Goal: Check status

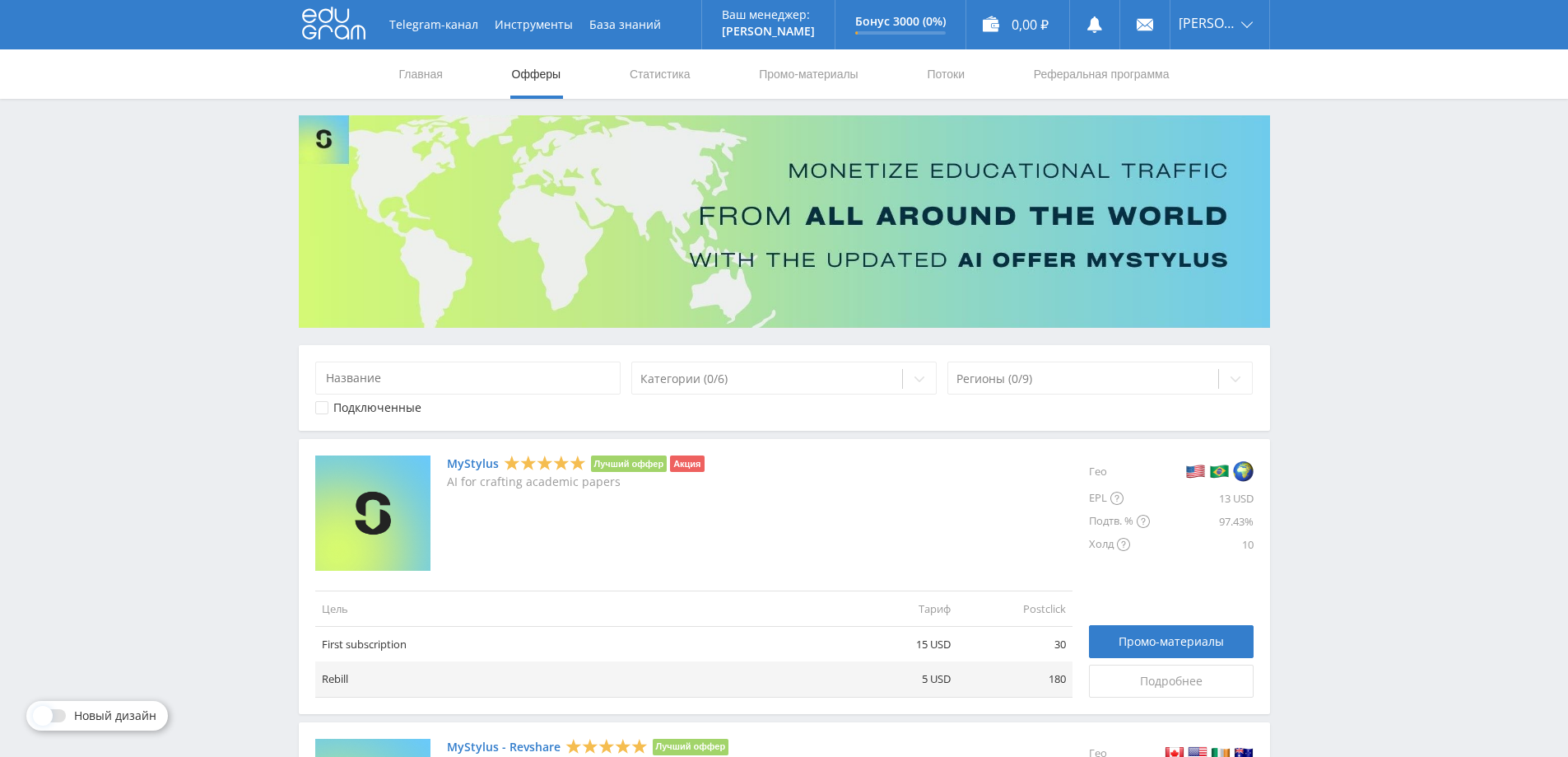
click at [672, 67] on link "Статистика" at bounding box center [661, 74] width 64 height 50
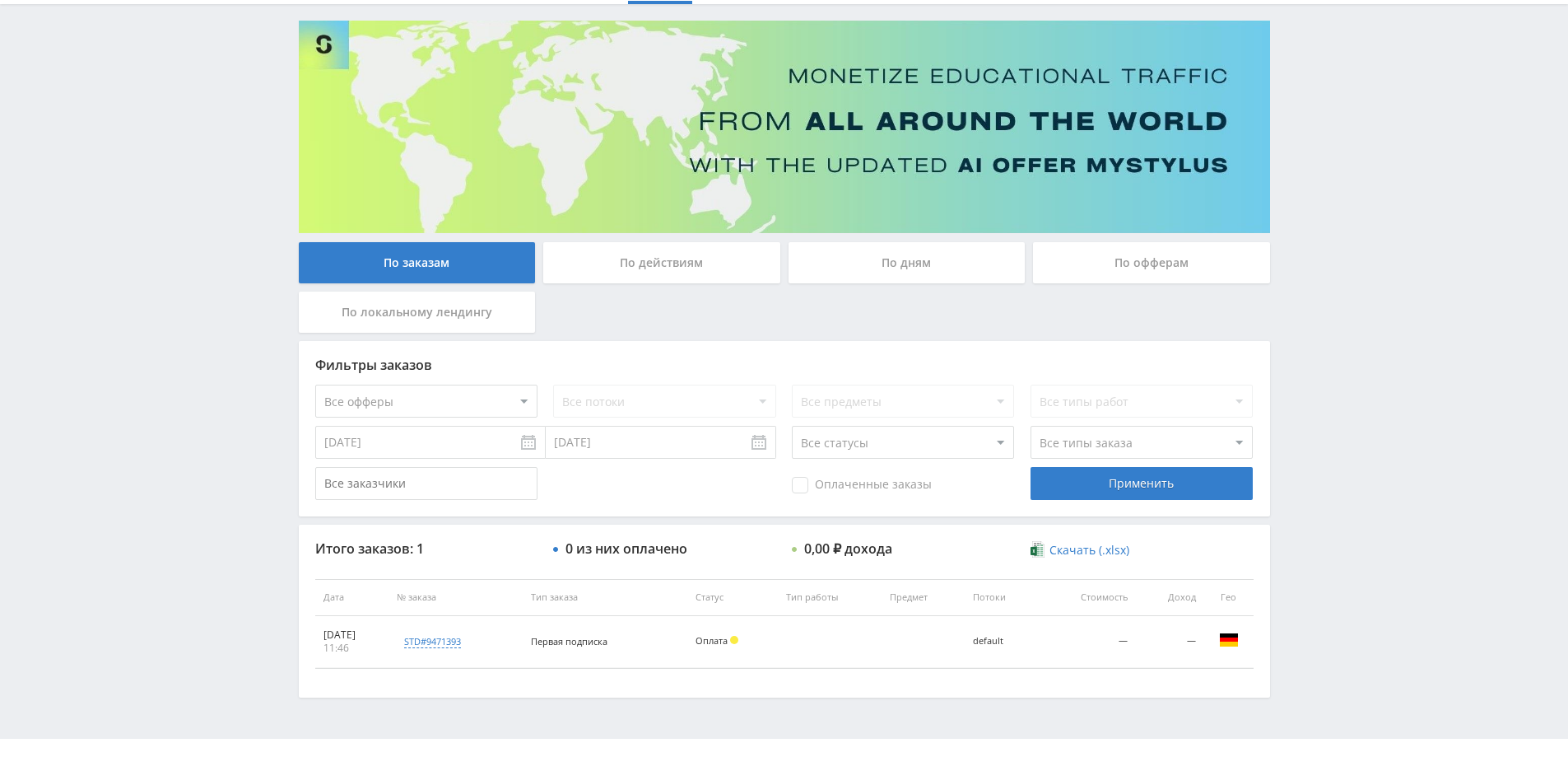
scroll to position [126, 0]
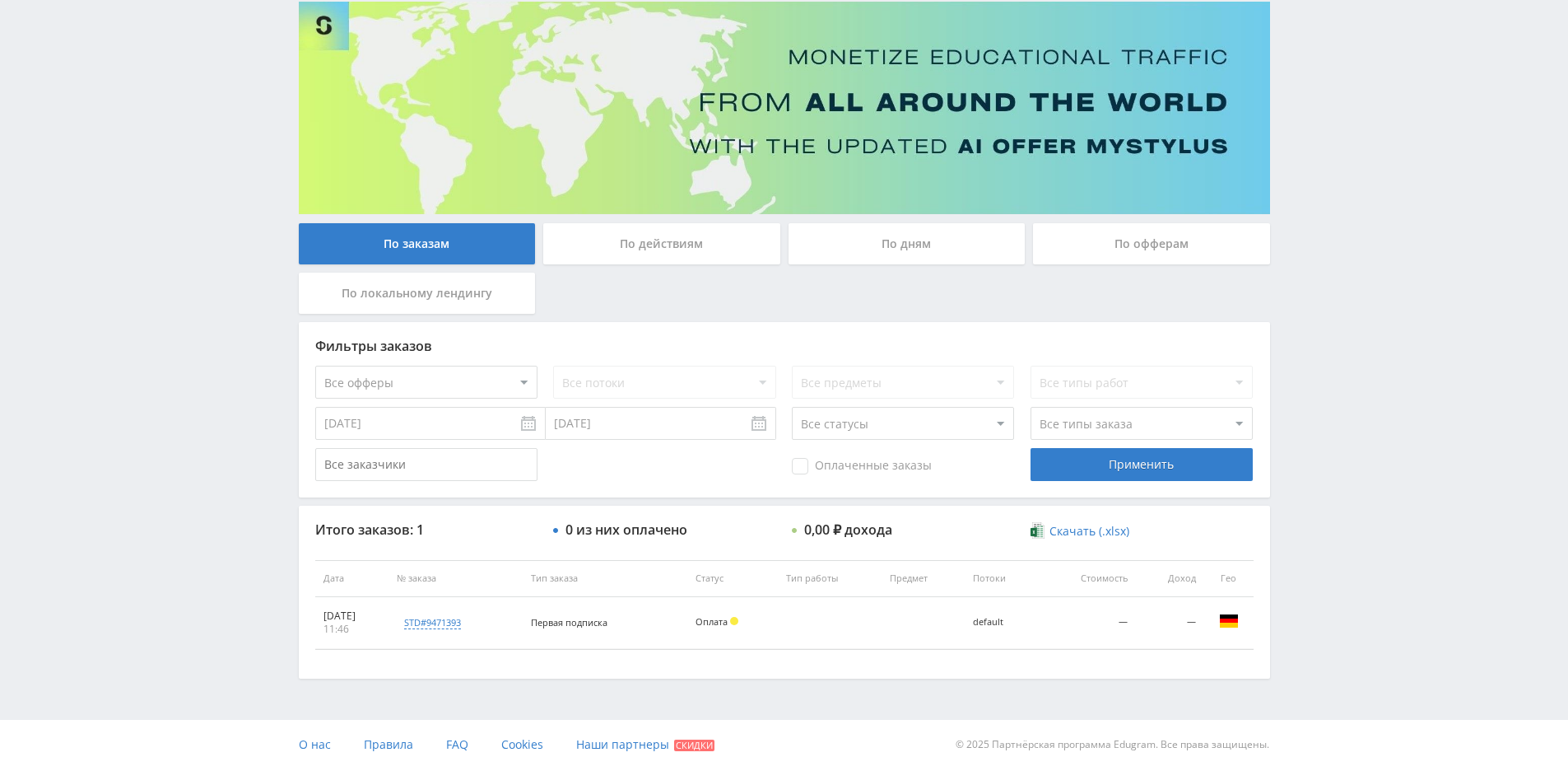
scroll to position [126, 0]
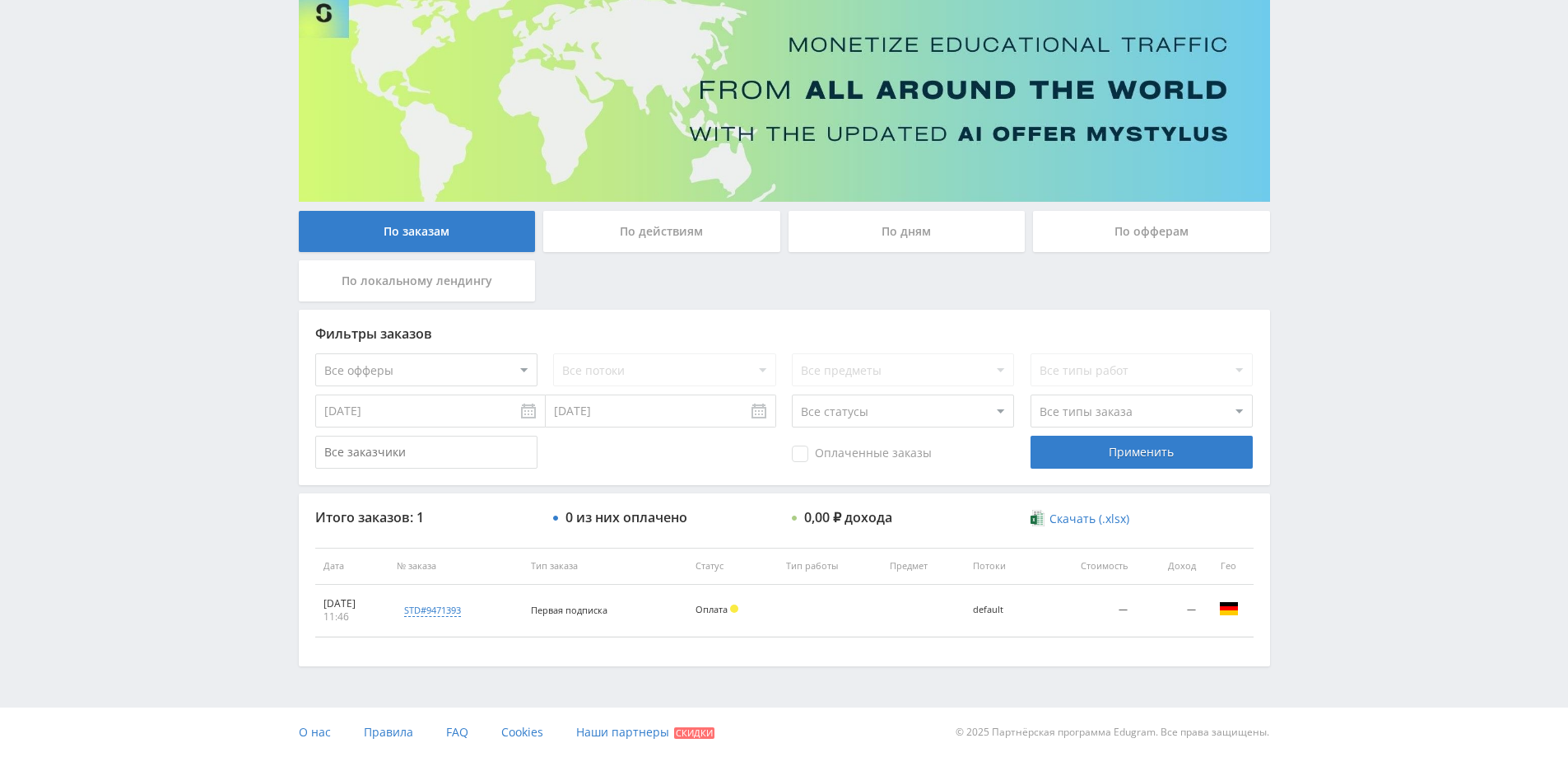
click at [662, 229] on div "По действиям" at bounding box center [662, 231] width 237 height 41
click at [0, 0] on input "По действиям" at bounding box center [0, 0] width 0 height 0
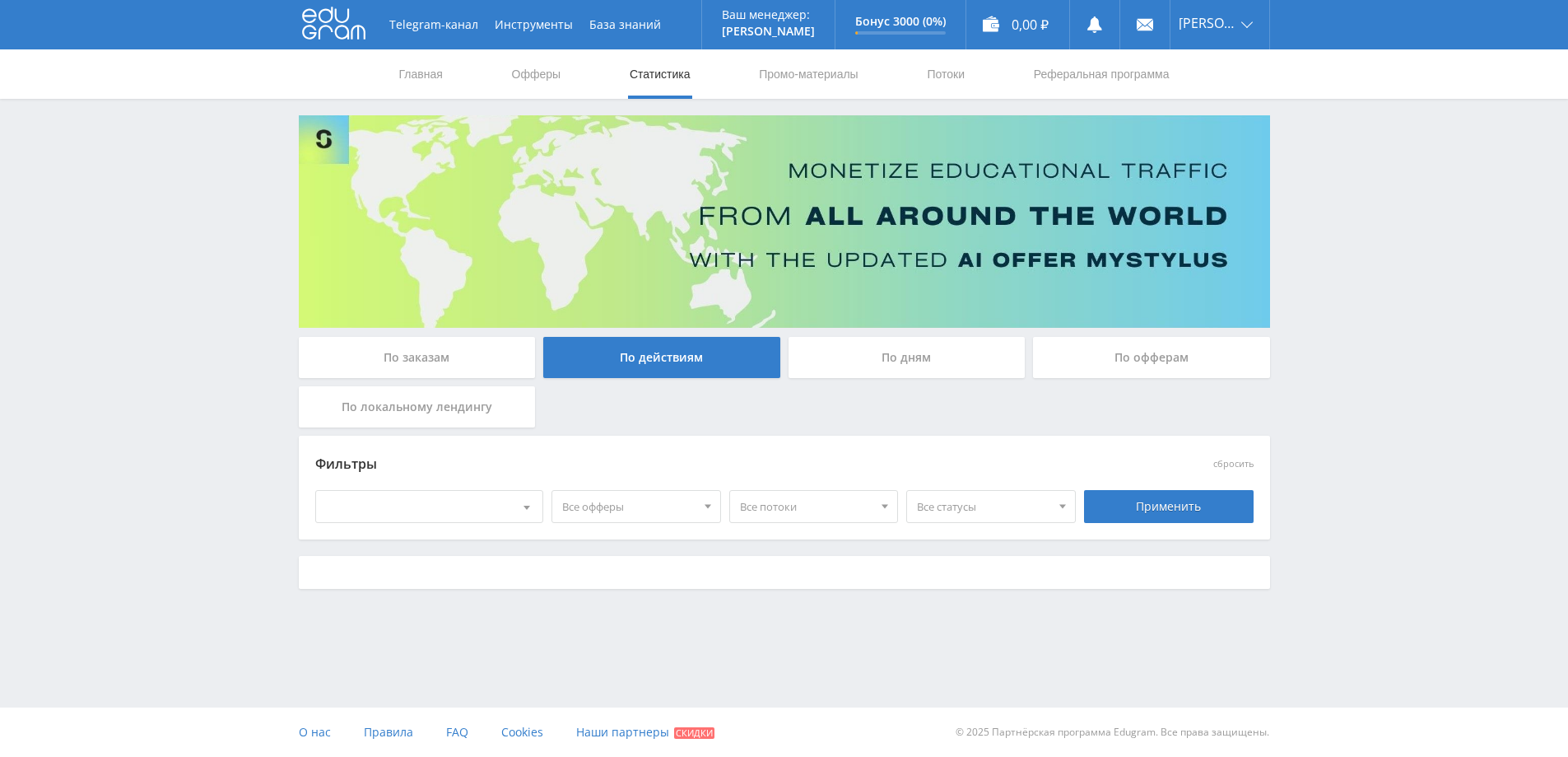
scroll to position [0, 0]
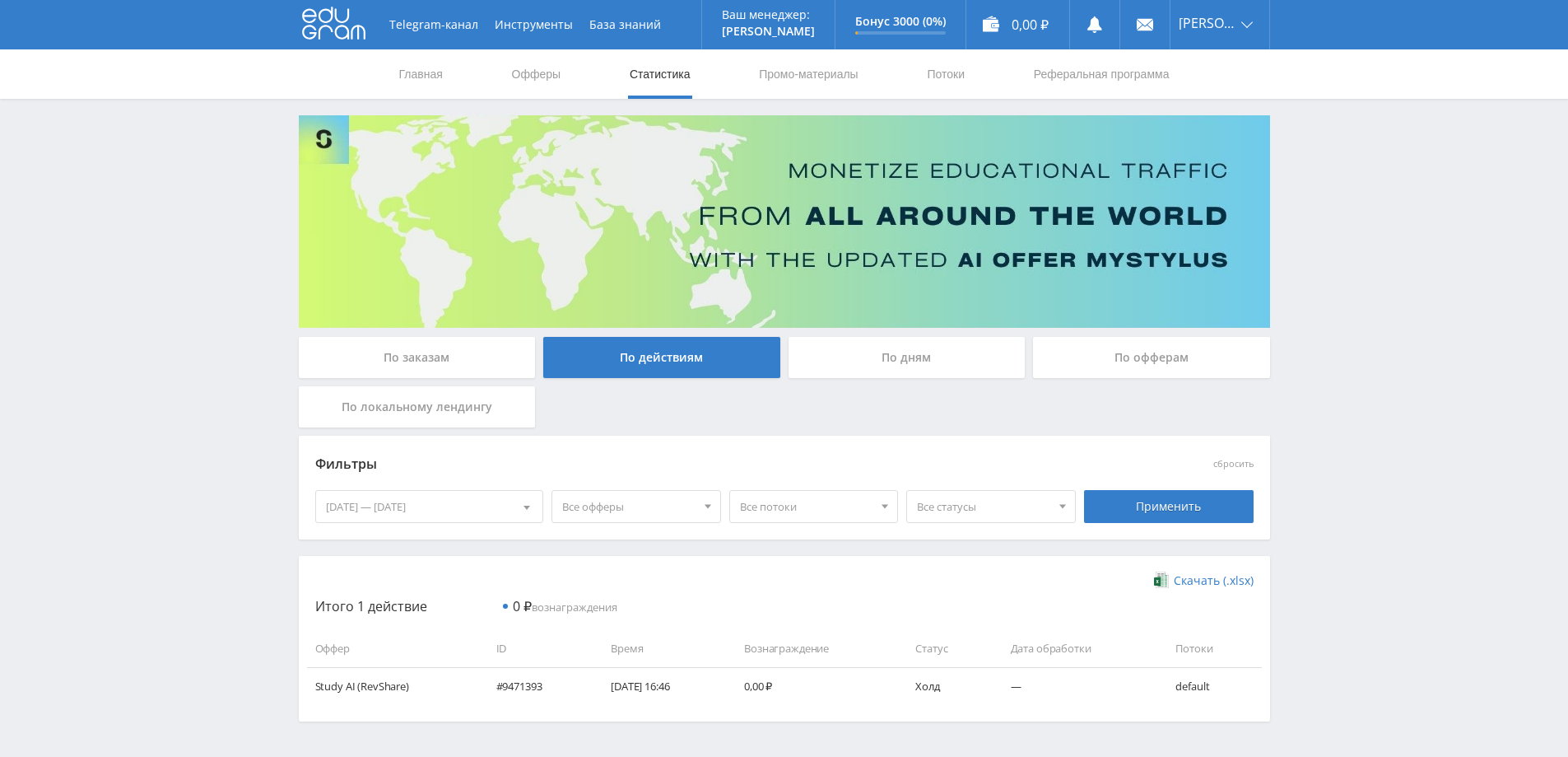
click at [927, 360] on div "По дням" at bounding box center [907, 358] width 237 height 41
click at [0, 0] on input "По дням" at bounding box center [0, 0] width 0 height 0
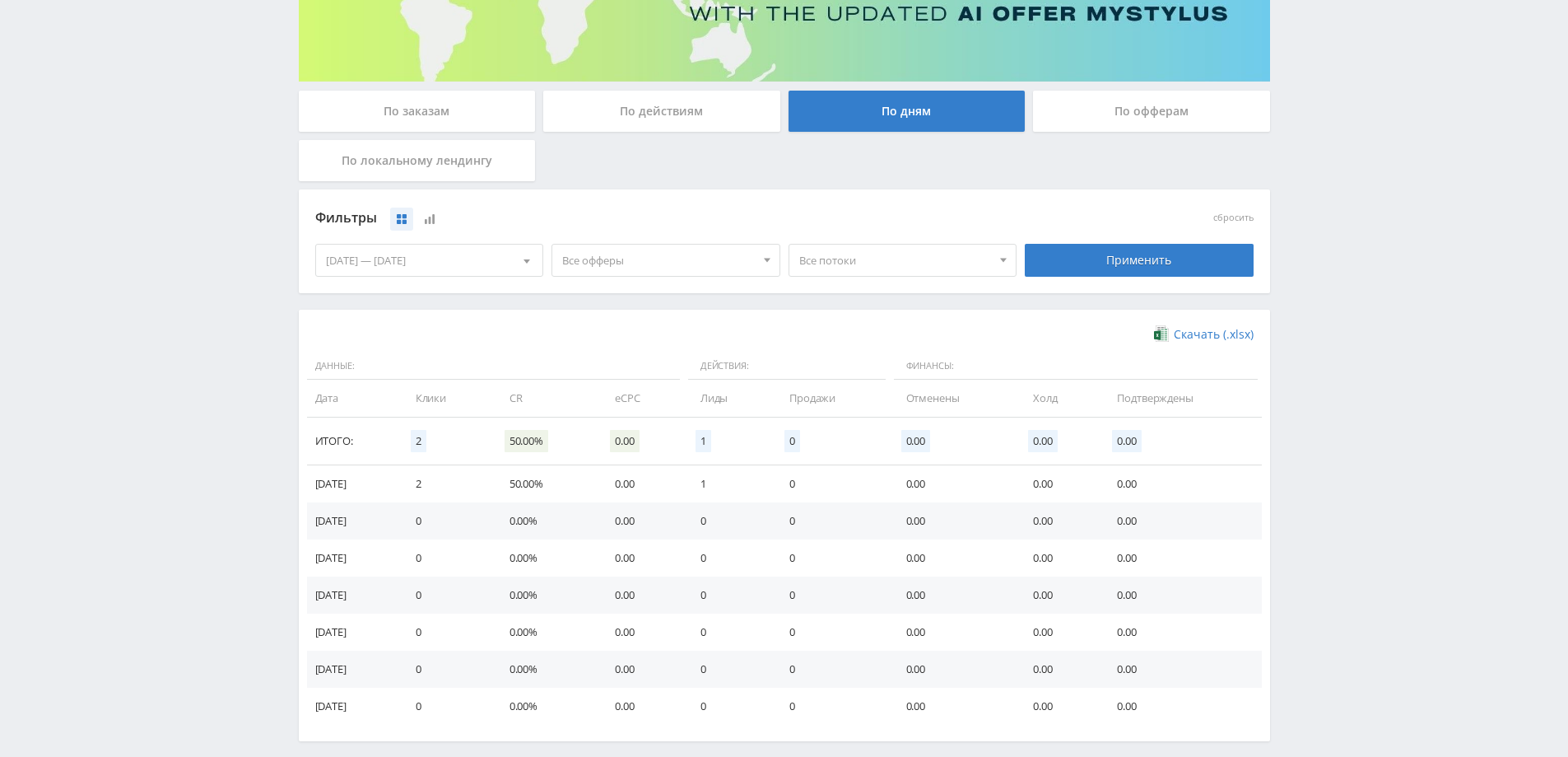
scroll to position [156, 0]
